Goal: Navigation & Orientation: Find specific page/section

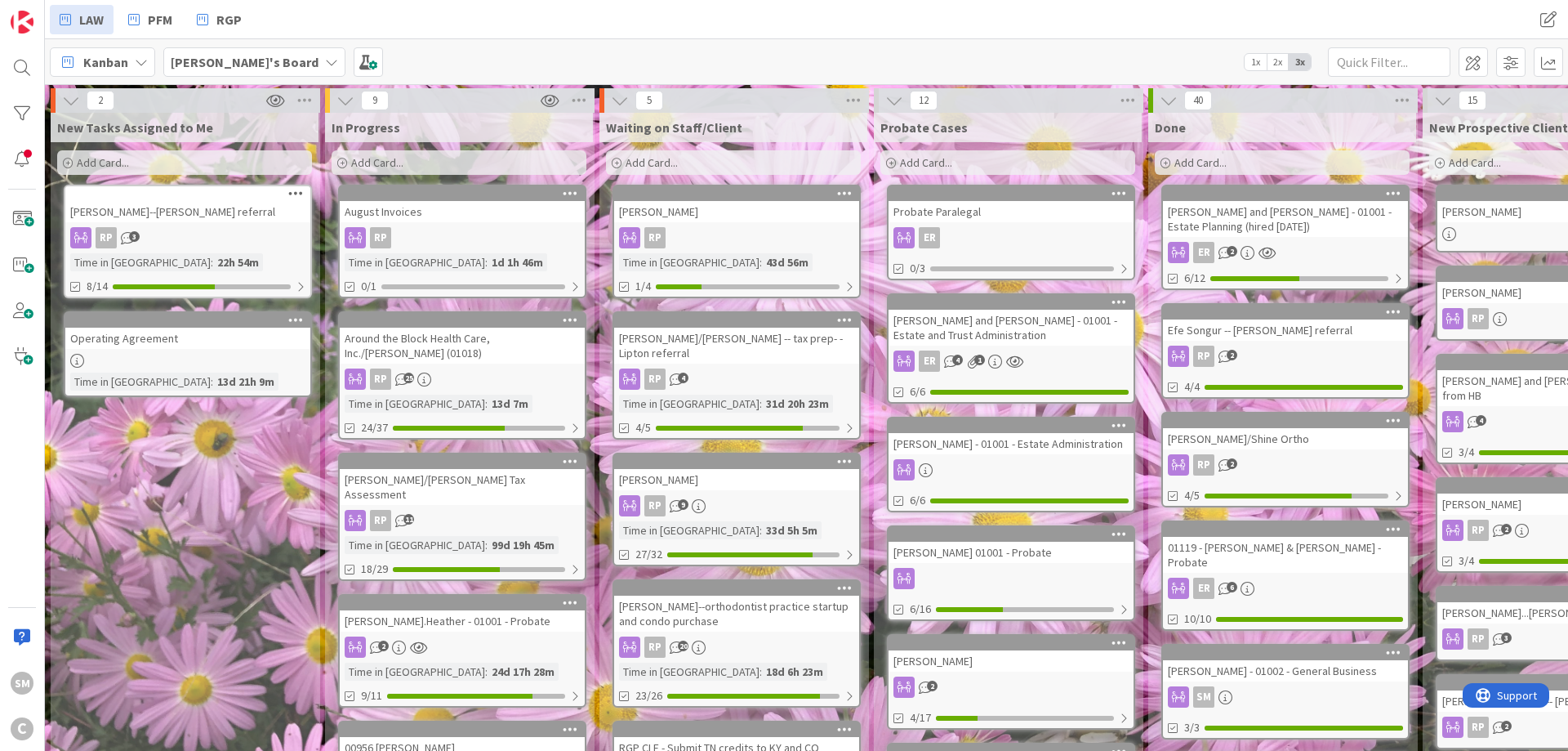
click at [465, 224] on link "August Invoices RP Time in [GEOGRAPHIC_DATA] : 1d 1h 46m 0/1" at bounding box center [462, 241] width 249 height 113
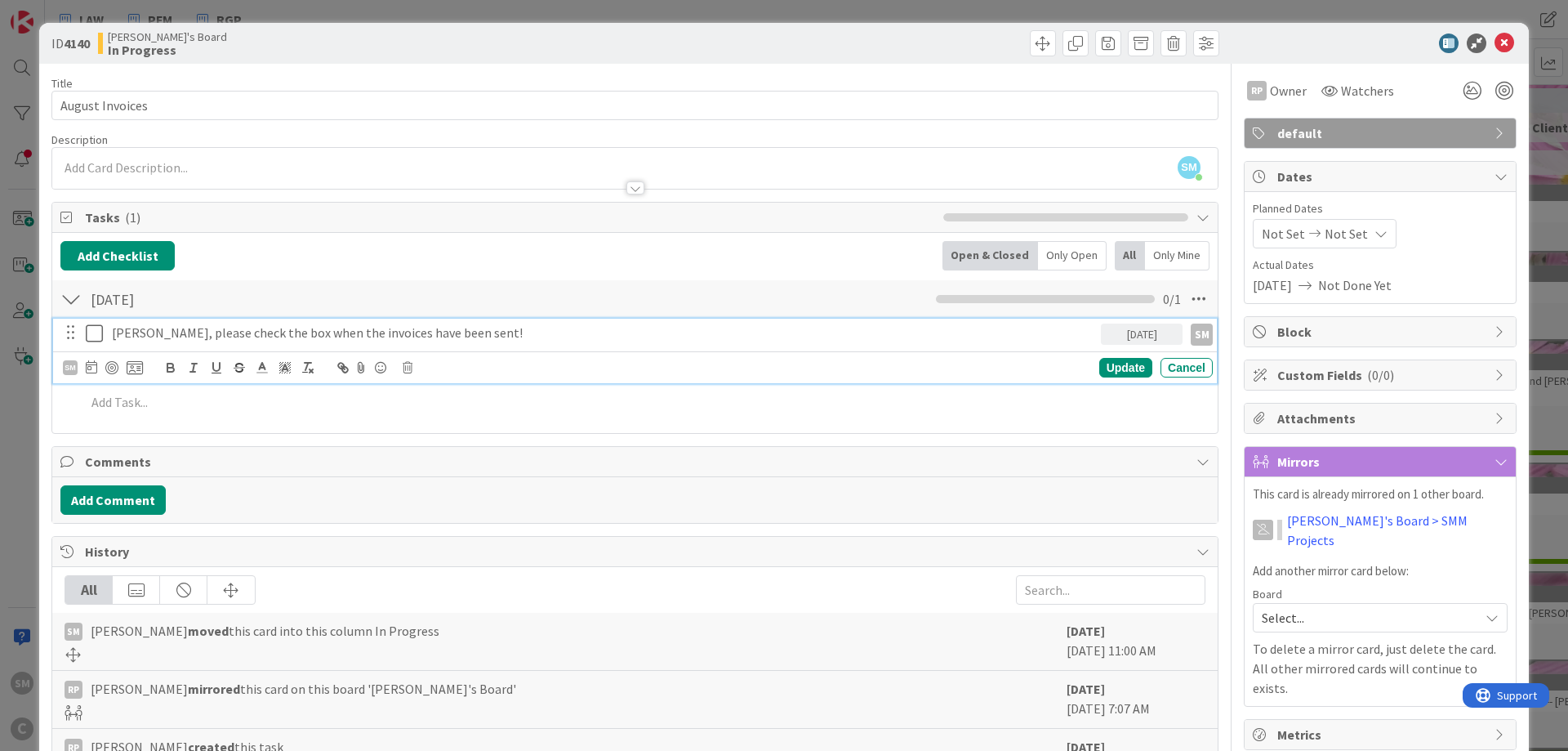
drag, startPoint x: 96, startPoint y: 334, endPoint x: 148, endPoint y: 336, distance: 52.0
click at [96, 335] on icon at bounding box center [94, 333] width 17 height 19
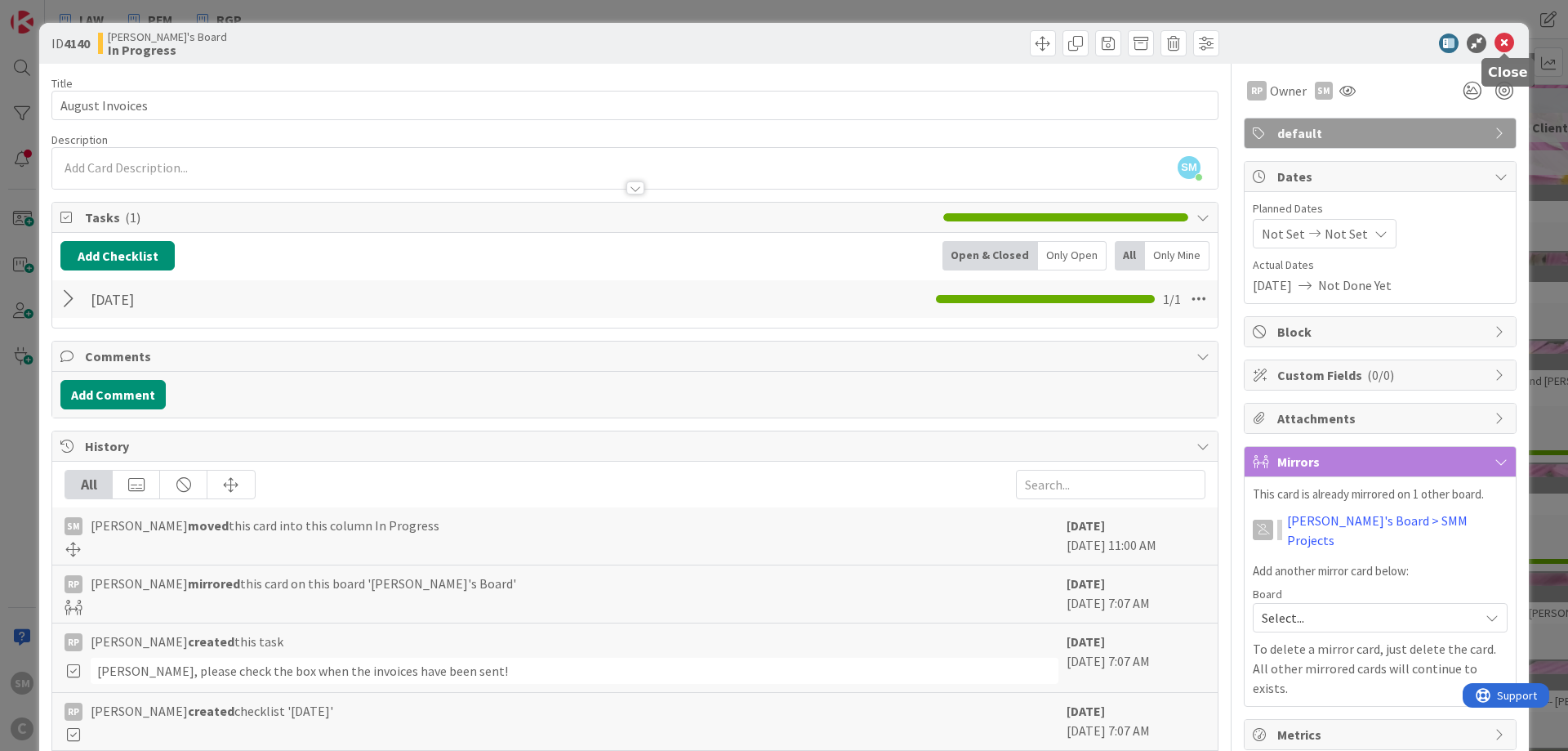
click at [1506, 43] on icon at bounding box center [1504, 43] width 19 height 19
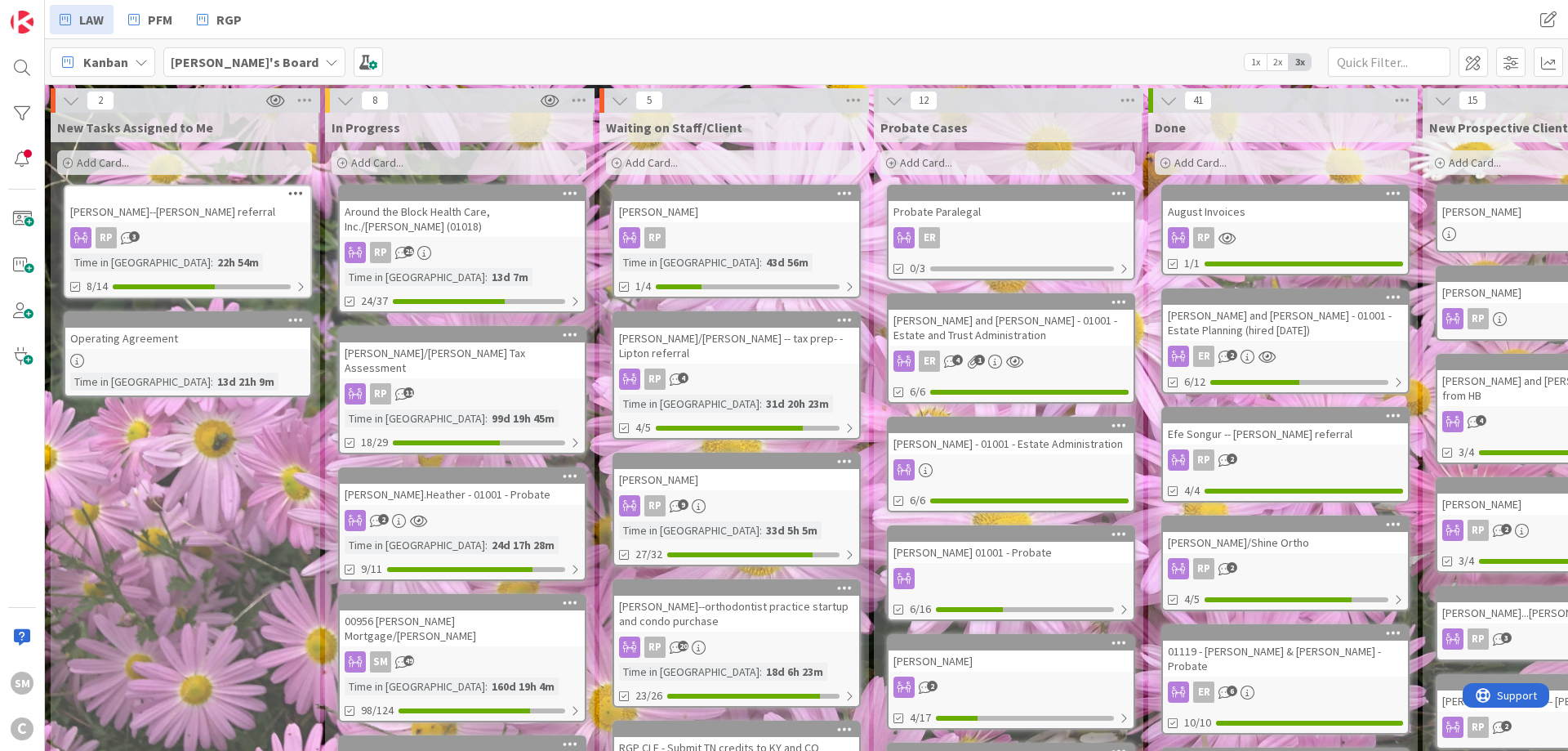
click at [174, 218] on div "[PERSON_NAME]--[PERSON_NAME] referral" at bounding box center [187, 212] width 245 height 21
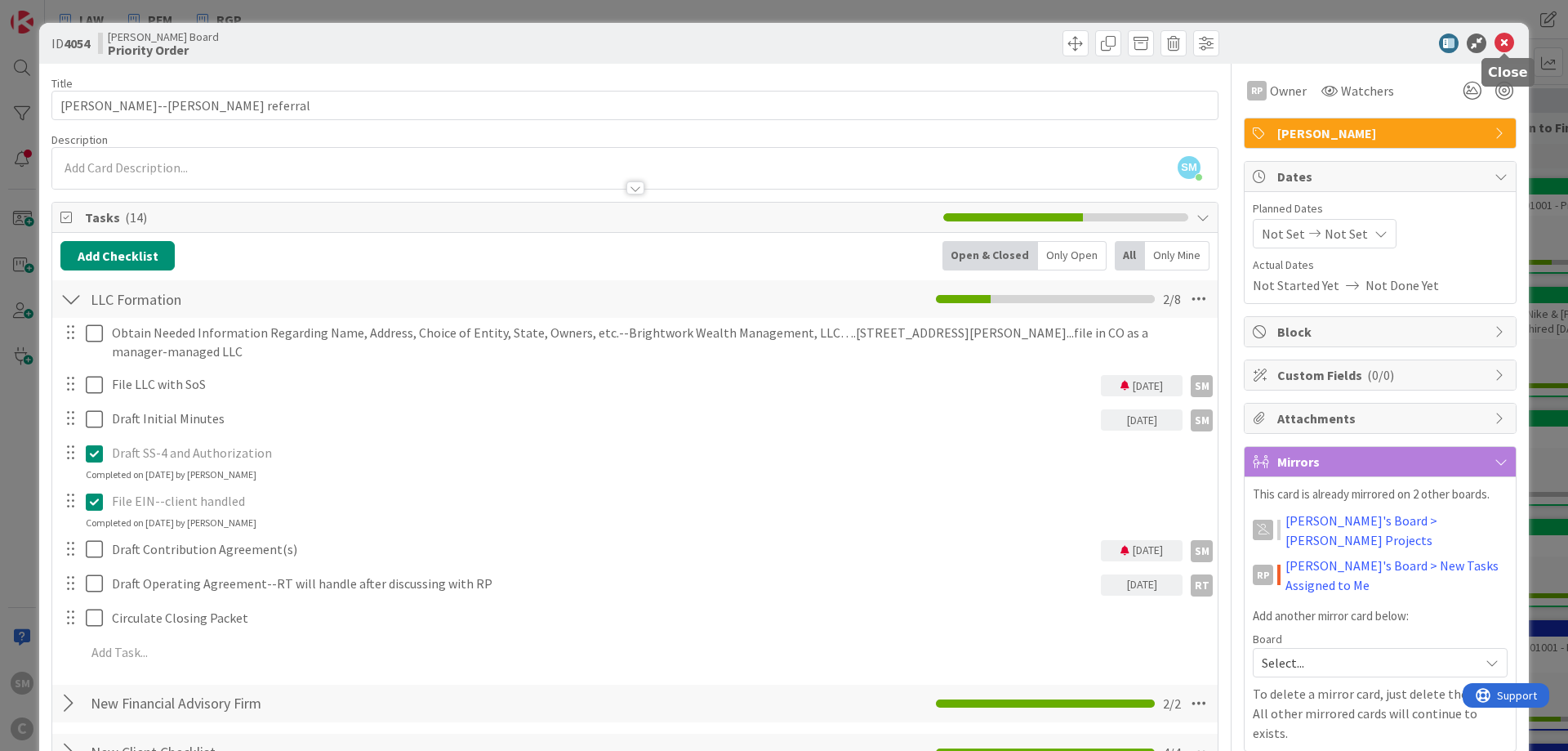
click at [1507, 40] on icon at bounding box center [1504, 43] width 19 height 19
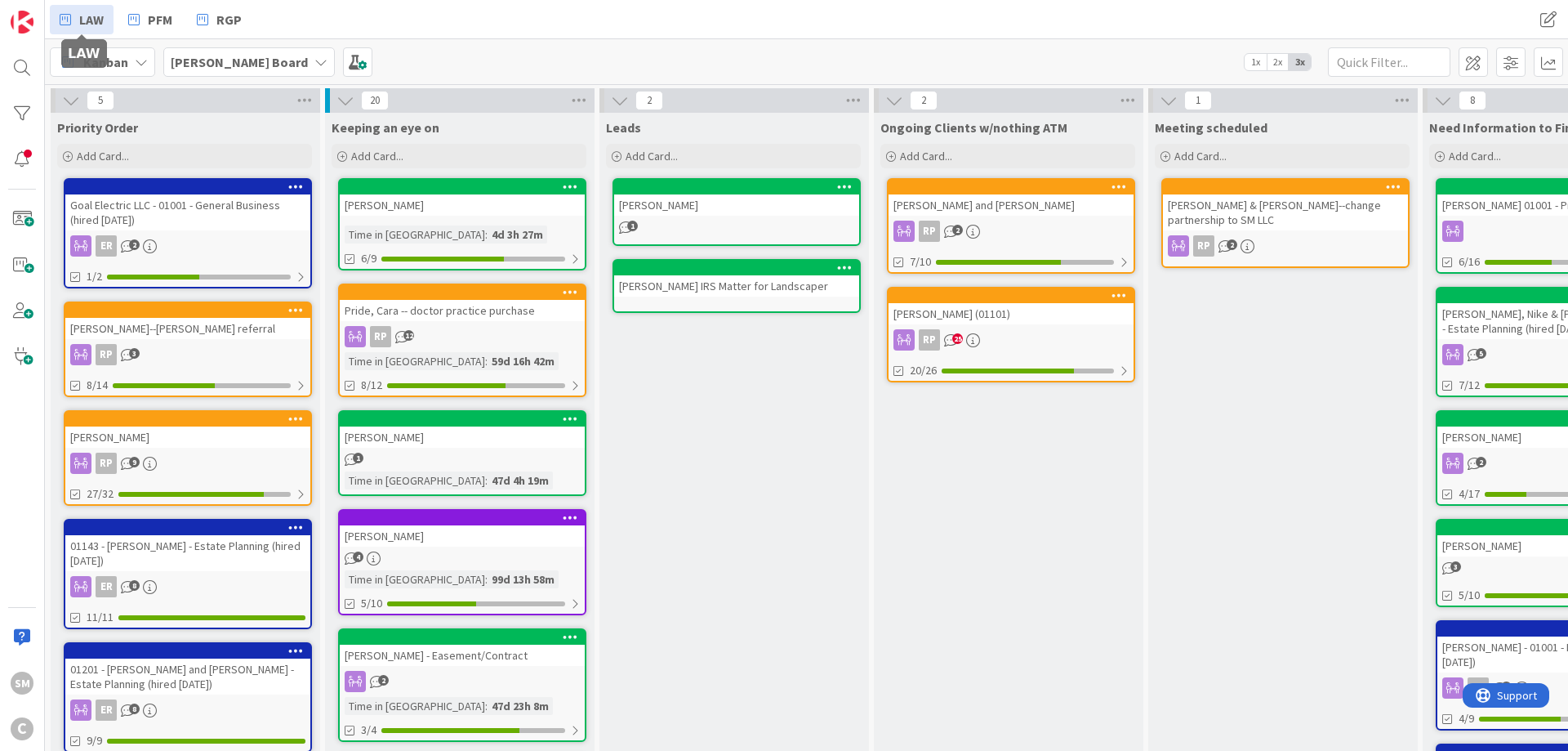
click at [100, 14] on span "LAW" at bounding box center [91, 19] width 24 height 19
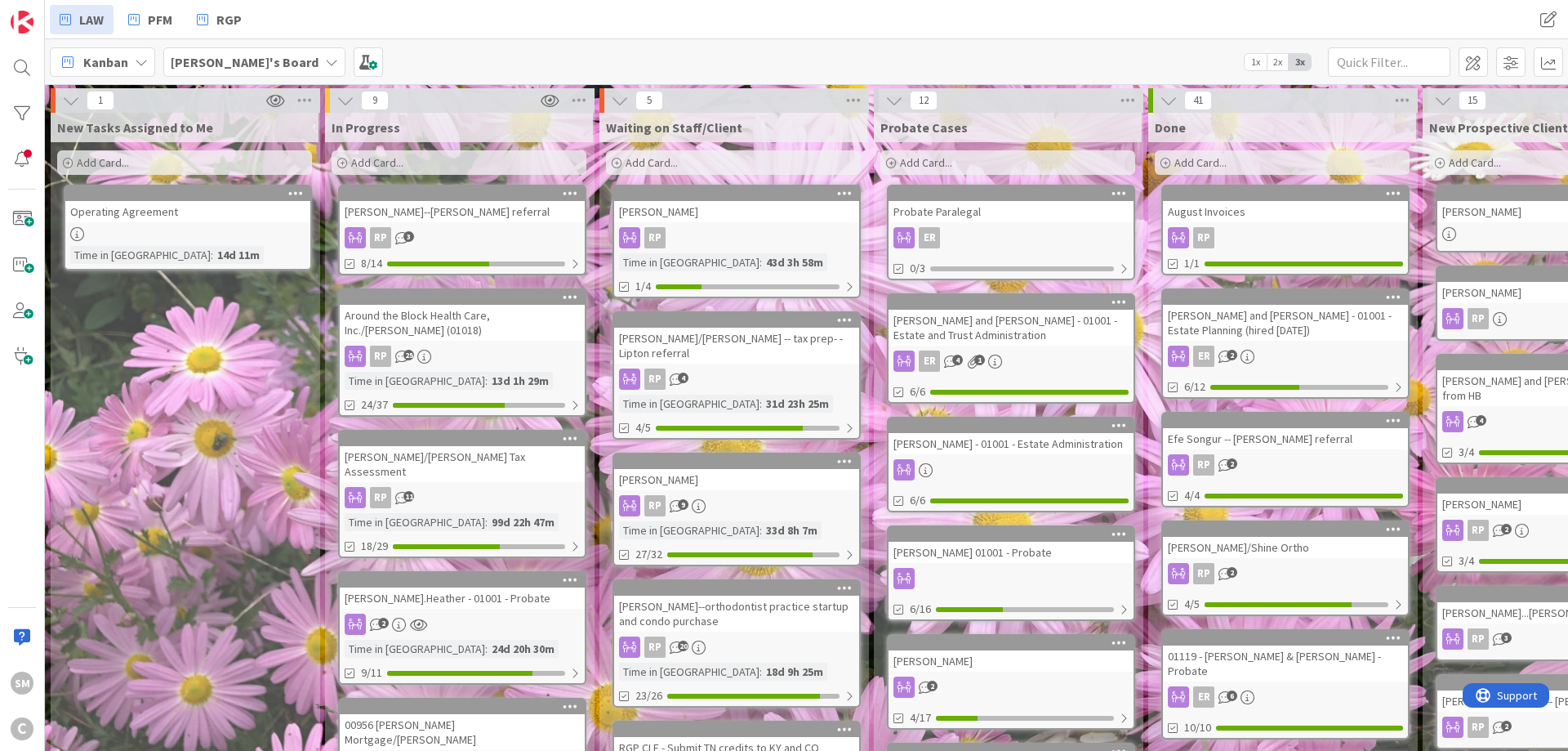
click at [250, 461] on div "New Tasks Assigned to Me Add Card... Operating Agreement Time in [GEOGRAPHIC_DA…" at bounding box center [185, 741] width 268 height 1257
click at [154, 423] on div "New Tasks Assigned to Me Add Card... Operating Agreement Time in [GEOGRAPHIC_DA…" at bounding box center [185, 741] width 268 height 1257
